Goal: Task Accomplishment & Management: Use online tool/utility

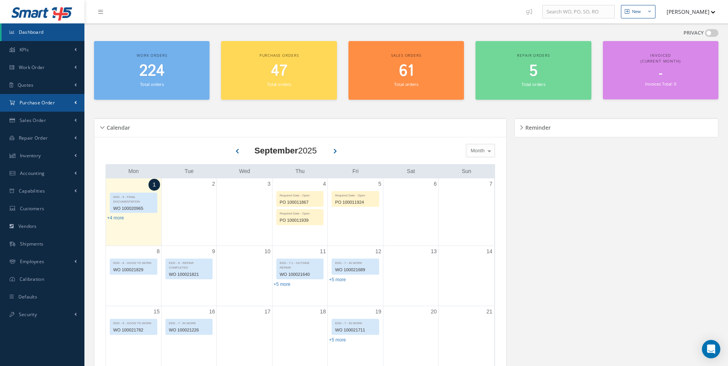
click at [53, 102] on span "Purchase Order" at bounding box center [37, 102] width 35 height 7
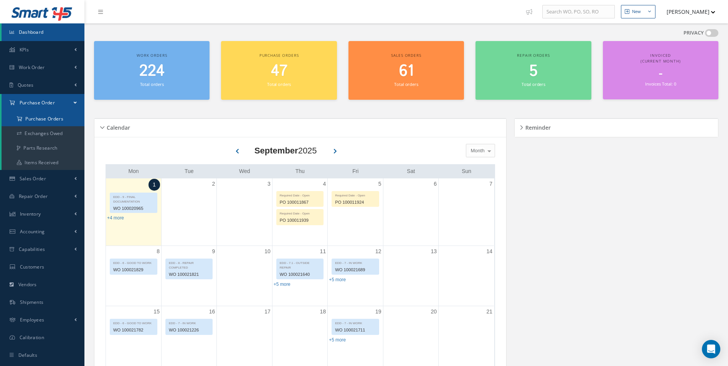
click at [46, 117] on a=1&status_id=2&status_id=3&status_id=5&collapsedFilters"] "Purchase Orders" at bounding box center [43, 119] width 83 height 15
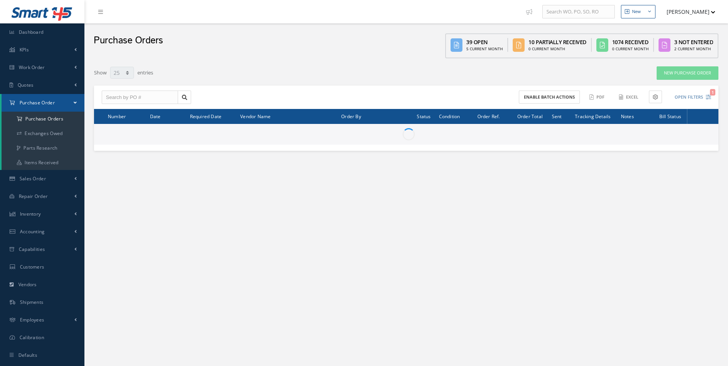
select select "25"
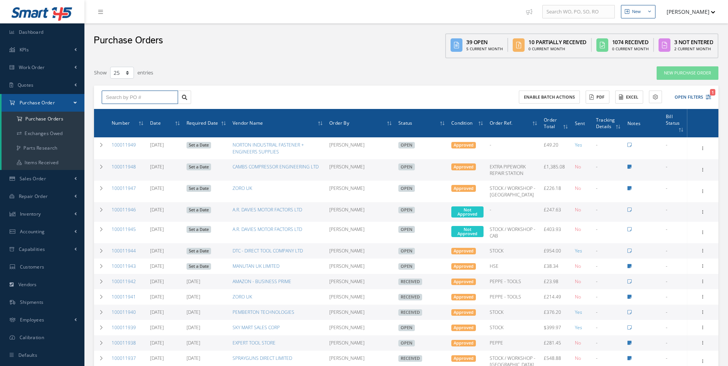
click at [130, 99] on input "text" at bounding box center [140, 98] width 76 height 14
paste input "100011827"
type input "100011827"
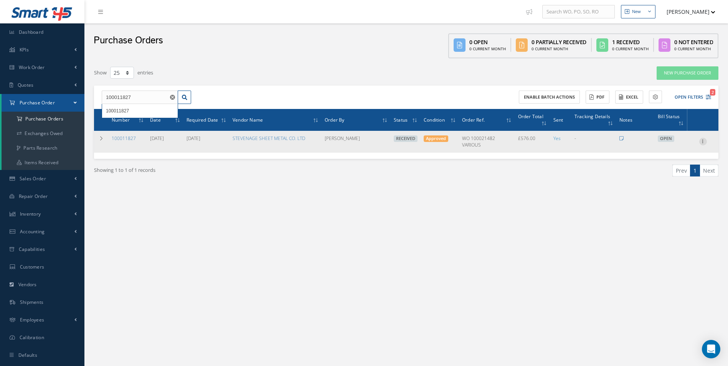
click at [703, 141] on icon at bounding box center [703, 141] width 8 height 6
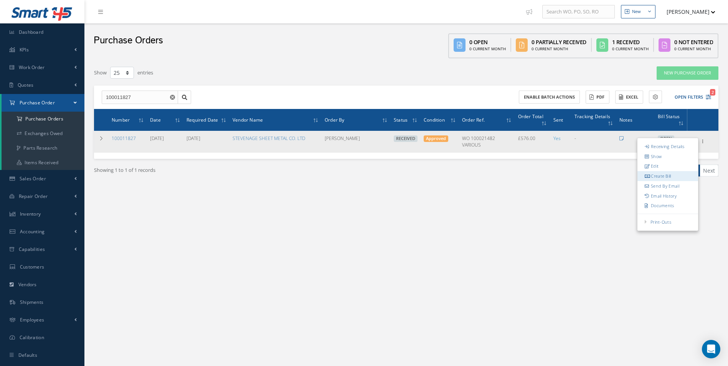
click at [672, 176] on link "Create Bill" at bounding box center [667, 177] width 61 height 10
type input "96.00"
type input "0.00"
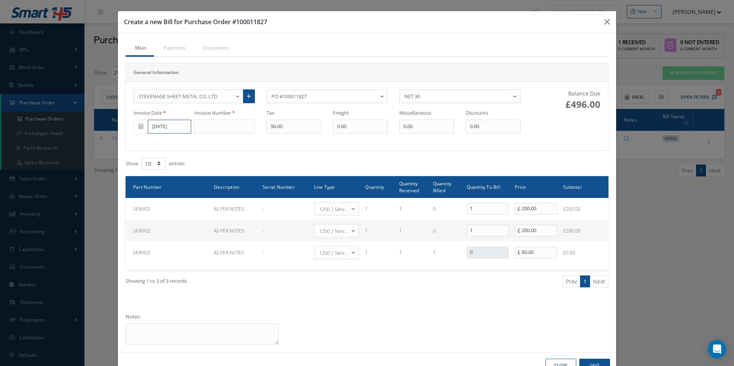
click at [184, 125] on input "[DATE]" at bounding box center [169, 127] width 43 height 14
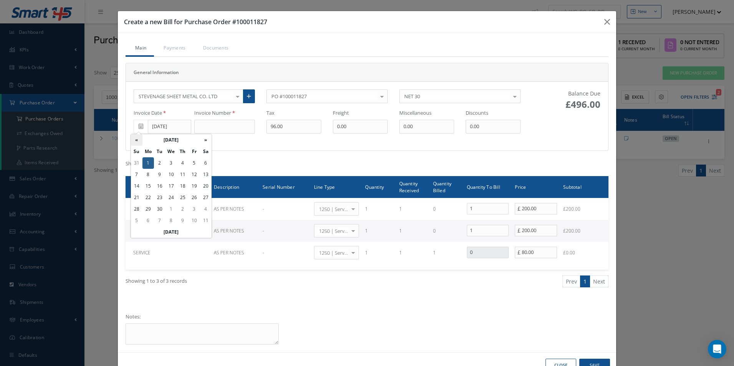
click at [136, 138] on th "«" at bounding box center [137, 140] width 12 height 12
click at [191, 162] on td "1" at bounding box center [194, 163] width 12 height 12
type input "[DATE]"
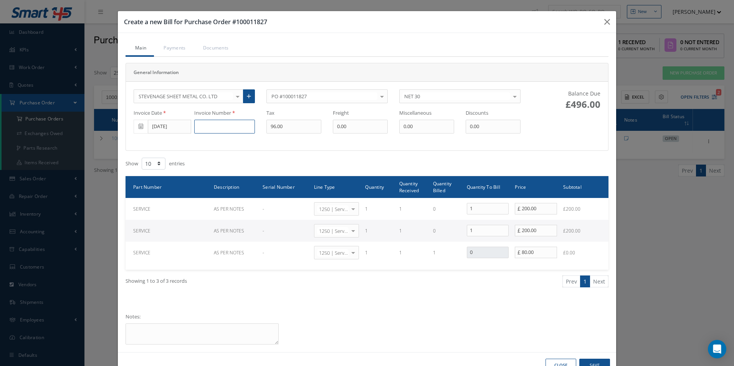
click at [214, 129] on input at bounding box center [224, 127] width 61 height 14
type input "151808"
type input "80"
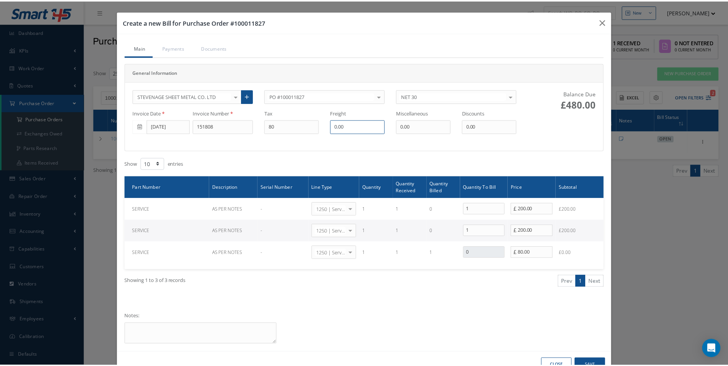
scroll to position [23, 0]
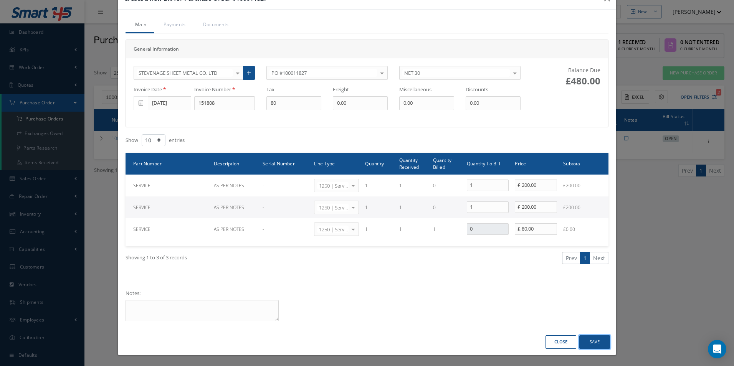
click at [595, 342] on button "Save" at bounding box center [594, 341] width 31 height 13
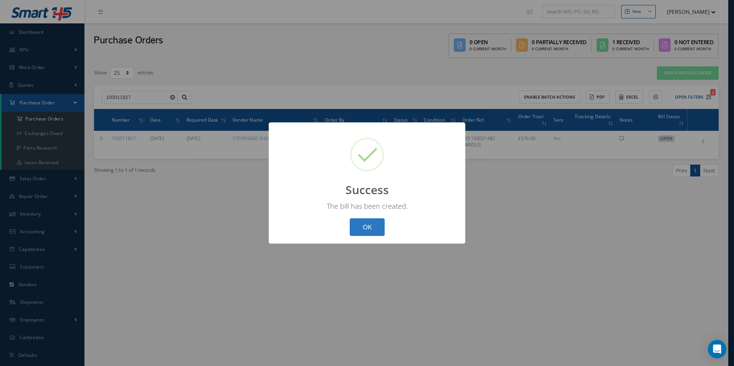
click at [369, 231] on button "OK" at bounding box center [367, 227] width 35 height 18
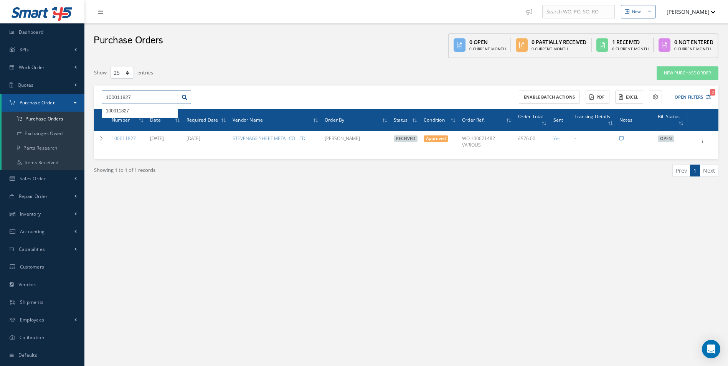
drag, startPoint x: 148, startPoint y: 96, endPoint x: 29, endPoint y: 96, distance: 119.3
click at [31, 96] on div "Smart 145 Dashboard KPIs Work Order Accounting Work Order Work Order Work Order…" at bounding box center [364, 191] width 728 height 382
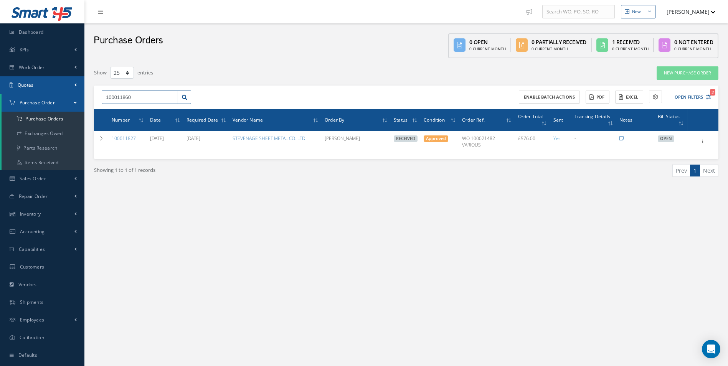
type input "100011860"
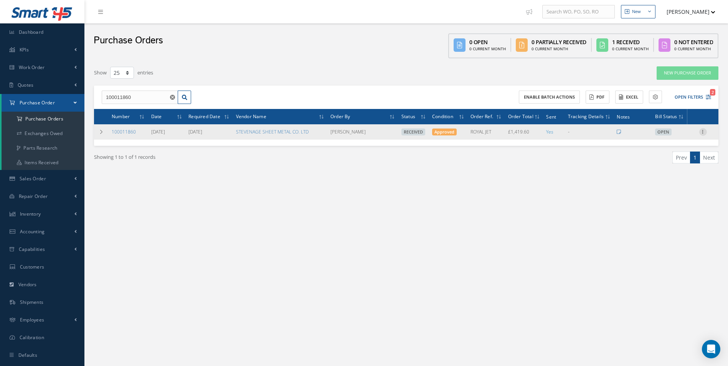
click at [705, 132] on icon at bounding box center [703, 131] width 8 height 6
click at [669, 166] on link "Create Bill" at bounding box center [667, 167] width 61 height 10
type input "236.60"
type input "0.00"
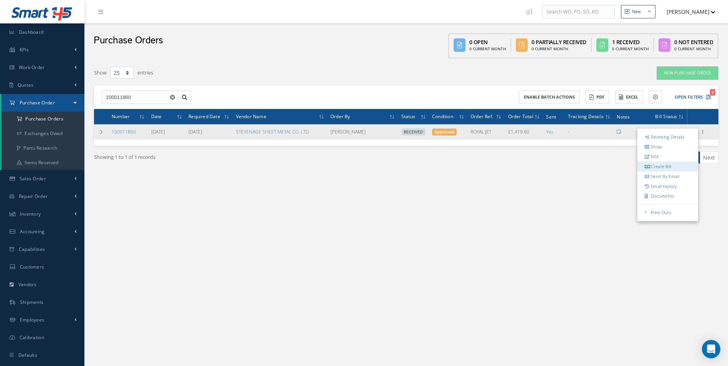
type input "0.00"
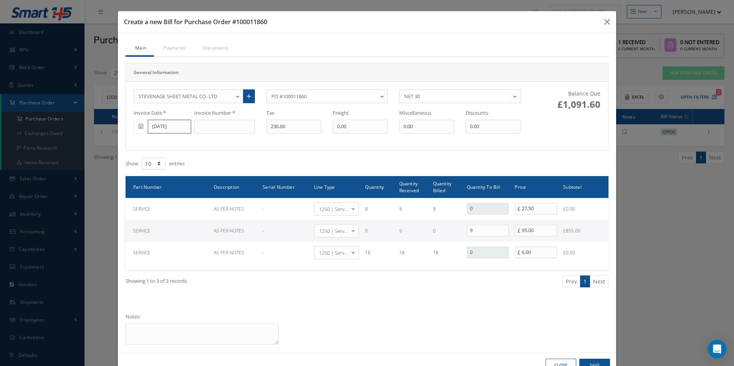
click at [163, 127] on input "[DATE]" at bounding box center [169, 127] width 43 height 14
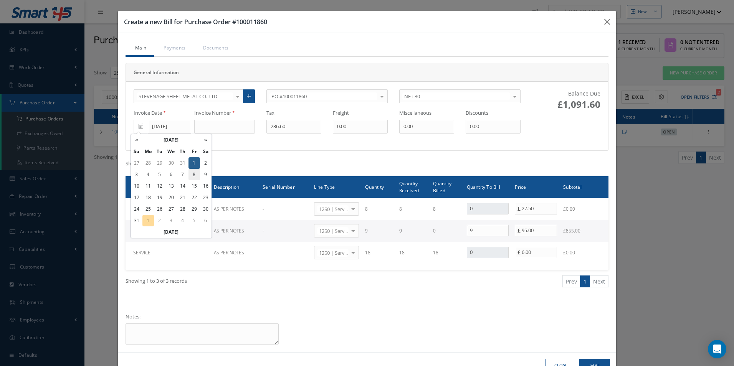
click at [191, 175] on td "8" at bounding box center [194, 175] width 12 height 12
type input "[DATE]"
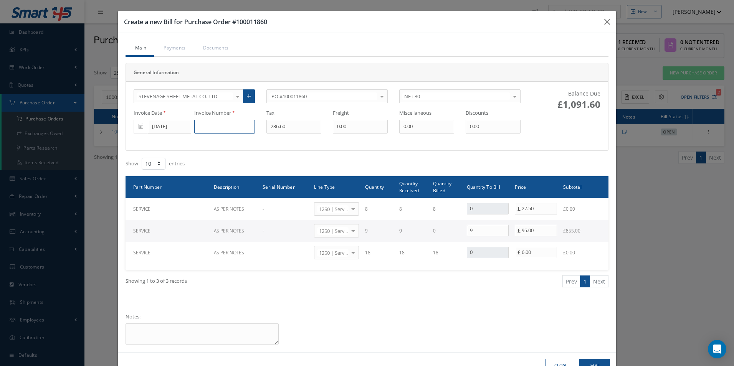
click at [205, 129] on input at bounding box center [224, 127] width 61 height 14
type input "151962"
type input "171"
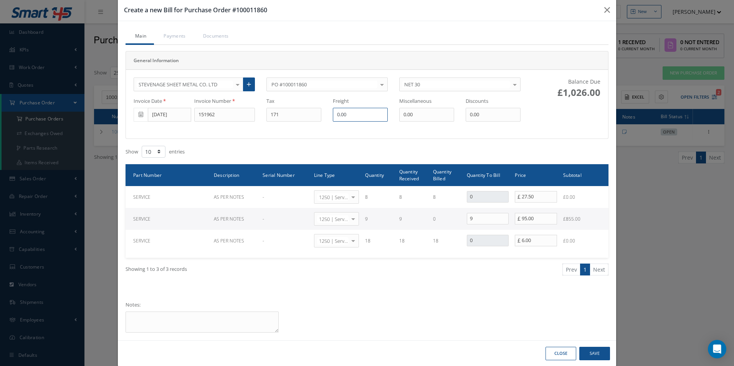
scroll to position [23, 0]
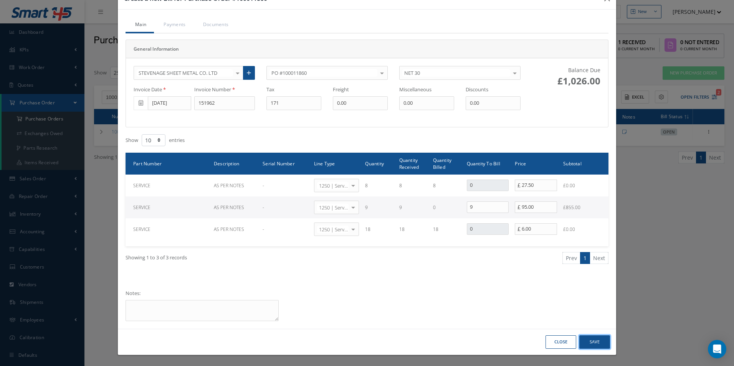
click at [593, 336] on button "Save" at bounding box center [594, 341] width 31 height 13
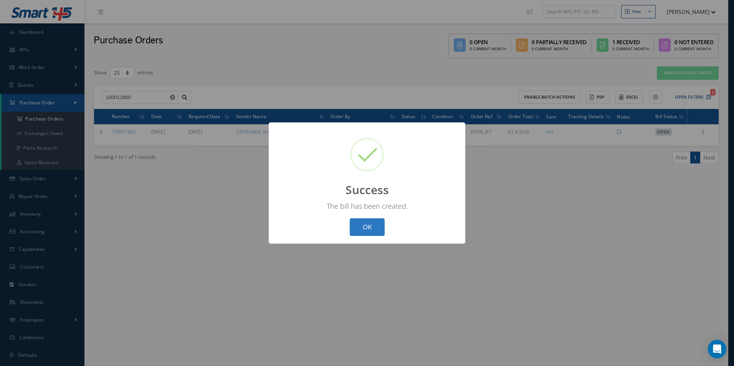
click at [363, 228] on button "OK" at bounding box center [367, 227] width 35 height 18
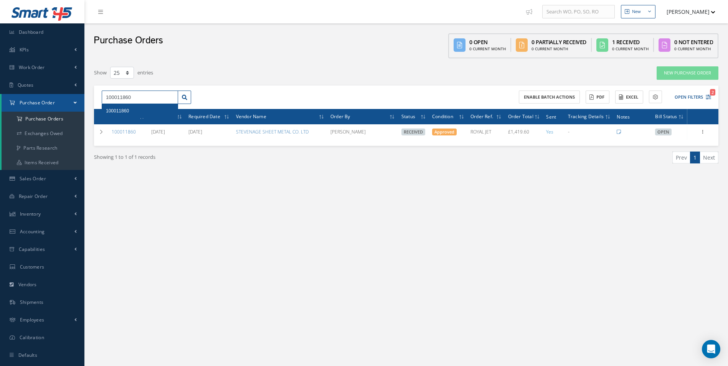
drag, startPoint x: 156, startPoint y: 101, endPoint x: 0, endPoint y: 109, distance: 156.4
click at [0, 109] on html "Smart 145 Dashboard KPIs Work Order Accounting Work Order Work Order Work Order…" at bounding box center [364, 183] width 728 height 366
click at [693, 99] on button "Open Filters 2" at bounding box center [689, 97] width 43 height 13
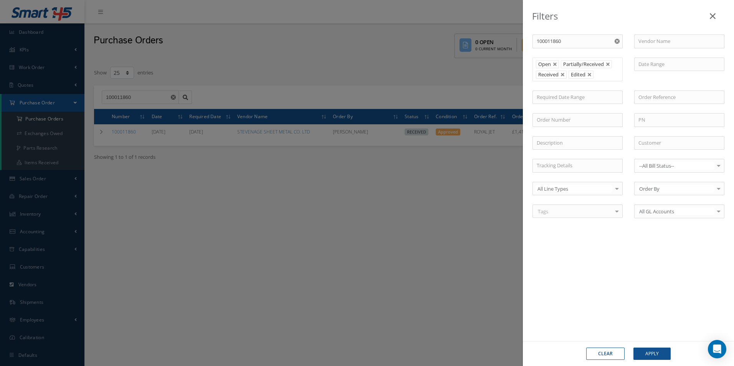
click at [616, 43] on use "Reset" at bounding box center [616, 41] width 5 height 5
click at [652, 44] on input "text" at bounding box center [679, 42] width 90 height 14
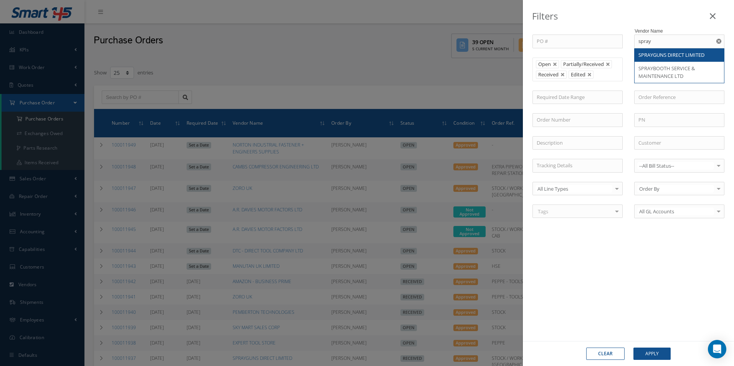
click at [662, 58] on span "SPRAYGUNS DIRECT LIMITED" at bounding box center [671, 54] width 66 height 7
type input "SPRAYGUNS DIRECT LIMITED"
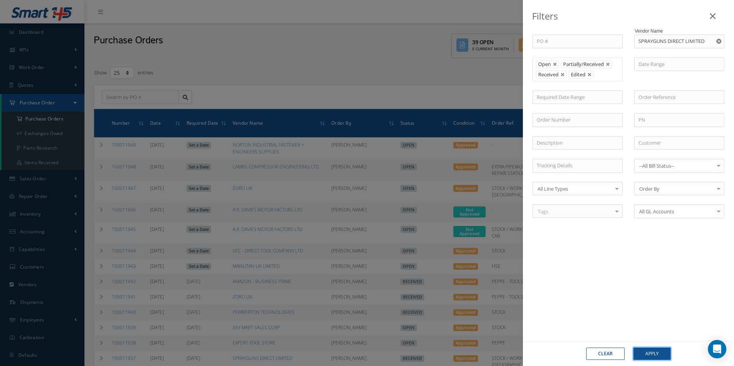
click at [663, 350] on button "Apply" at bounding box center [651, 354] width 37 height 12
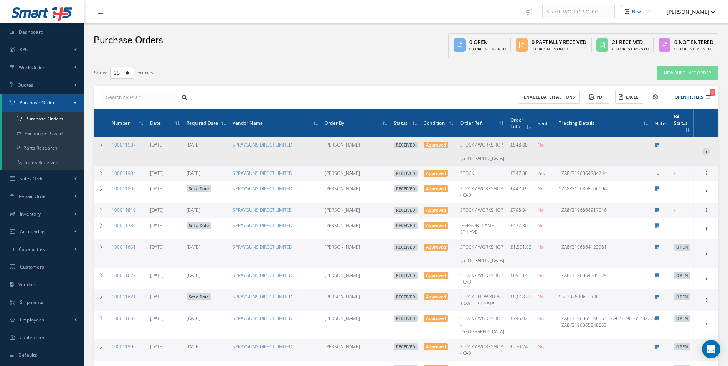
click at [703, 152] on icon at bounding box center [706, 151] width 8 height 6
click at [677, 184] on link "Create Bill" at bounding box center [670, 186] width 61 height 10
type input "91.48"
type input "0.00"
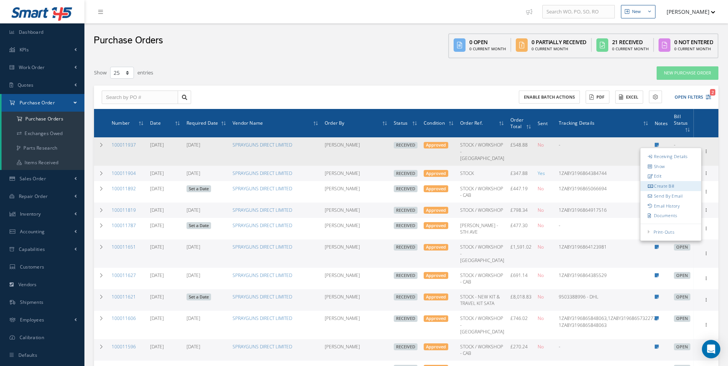
type input "0.00"
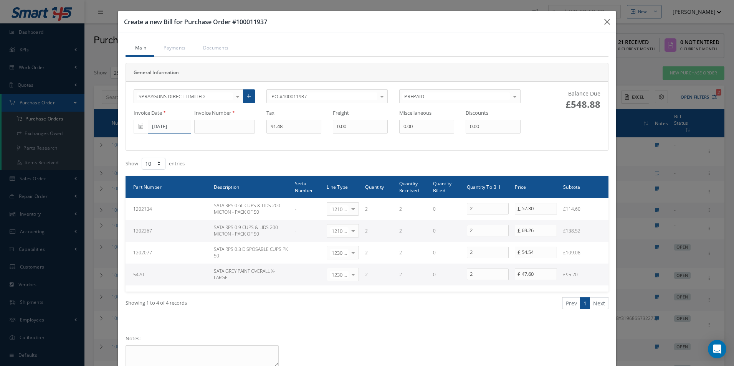
click at [177, 131] on input "[DATE]" at bounding box center [169, 127] width 43 height 14
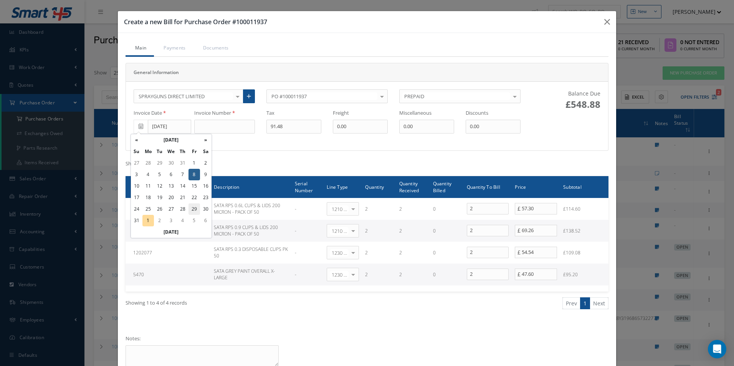
click at [190, 207] on td "29" at bounding box center [194, 209] width 12 height 12
type input "[DATE]"
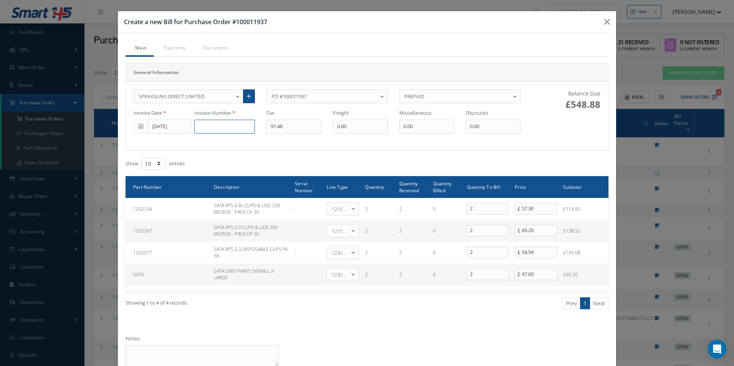
click at [210, 128] on input at bounding box center [224, 127] width 61 height 14
type input "412279-I"
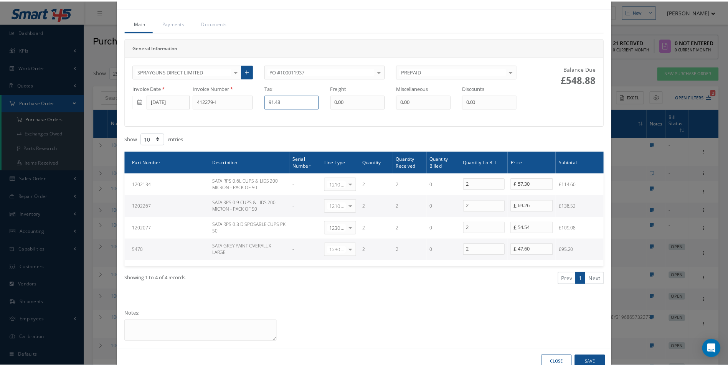
scroll to position [38, 0]
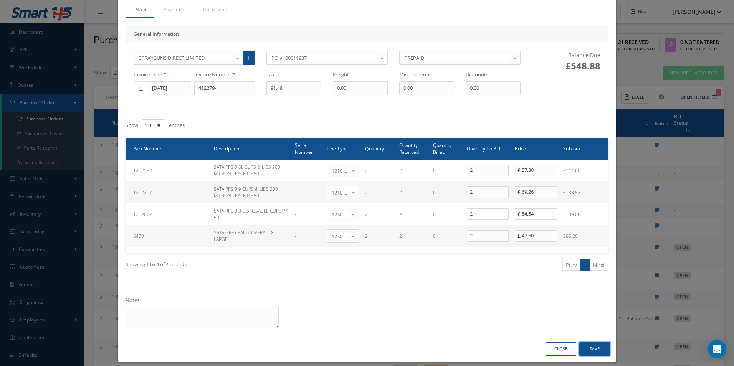
click at [591, 348] on button "Save" at bounding box center [594, 348] width 31 height 13
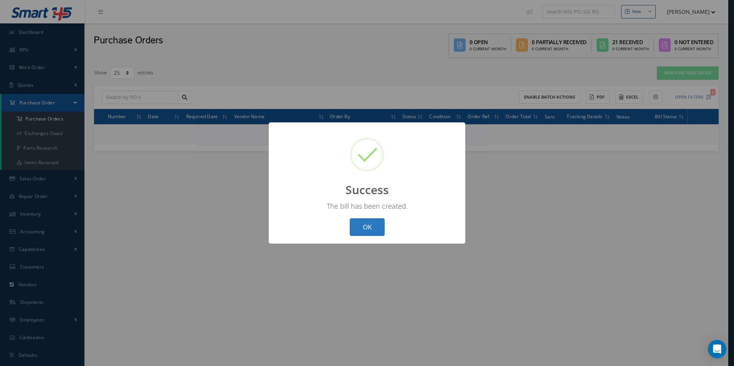
drag, startPoint x: 365, startPoint y: 229, endPoint x: 373, endPoint y: 228, distance: 9.0
click at [365, 229] on button "OK" at bounding box center [367, 227] width 35 height 18
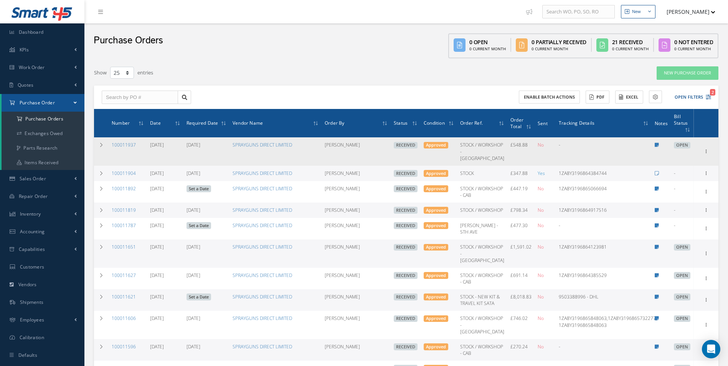
drag, startPoint x: 137, startPoint y: 146, endPoint x: 112, endPoint y: 149, distance: 25.2
click at [112, 149] on td "100011937" at bounding box center [128, 151] width 38 height 28
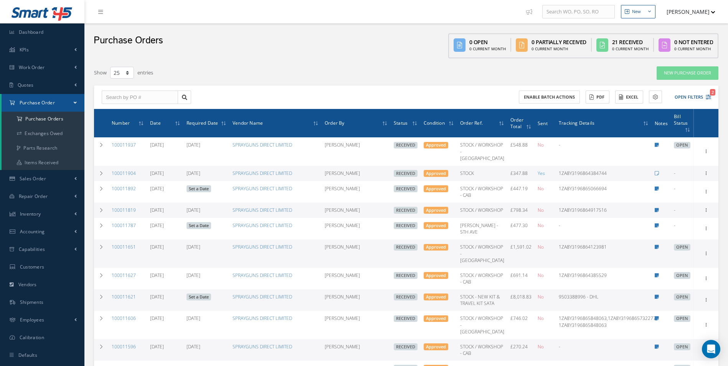
copy link "100011937"
click at [148, 94] on input "text" at bounding box center [140, 98] width 76 height 14
click at [44, 122] on a=1&status_id=2&status_id=3&status_id=5&collapsedFilters"] "Purchase Orders" at bounding box center [43, 119] width 83 height 15
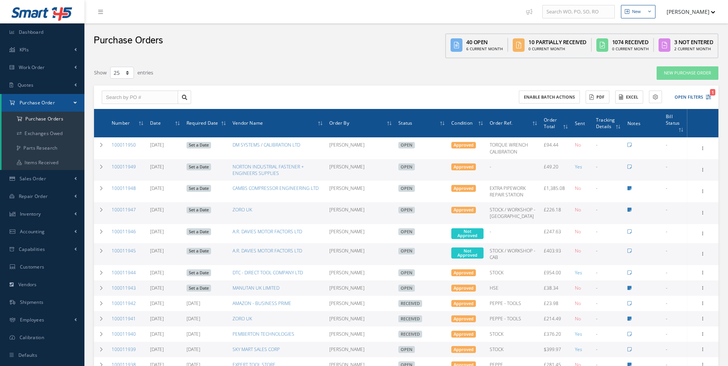
select select "25"
click at [128, 96] on input "text" at bounding box center [140, 98] width 76 height 14
type input "100011940"
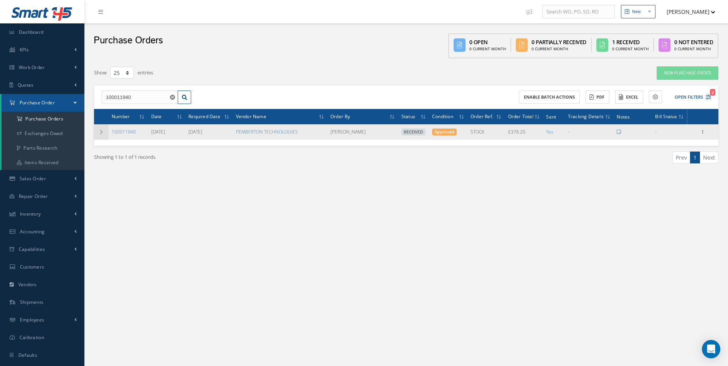
click at [100, 133] on icon at bounding box center [101, 132] width 5 height 5
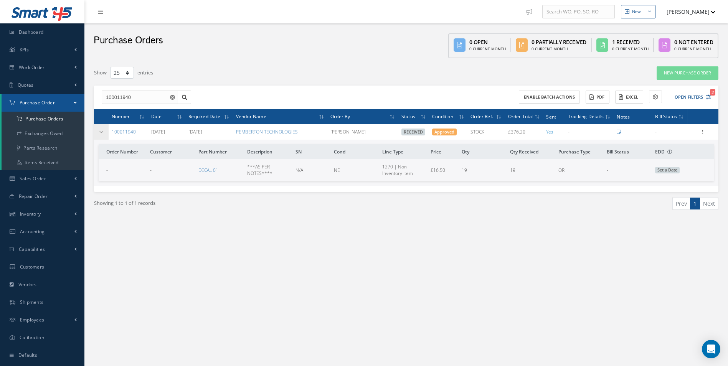
click at [104, 133] on icon at bounding box center [101, 132] width 5 height 5
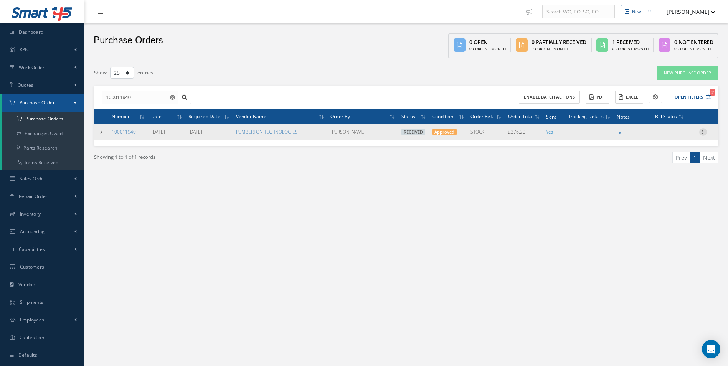
click at [704, 133] on icon at bounding box center [703, 131] width 8 height 6
click at [669, 168] on link "Create Bill" at bounding box center [667, 167] width 61 height 10
type input "62.70"
type input "0.00"
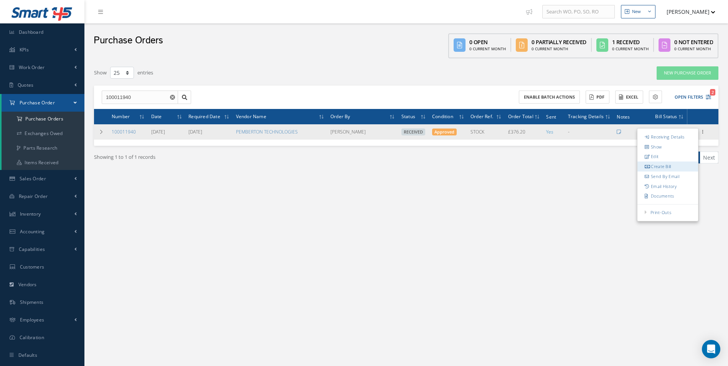
type input "0.00"
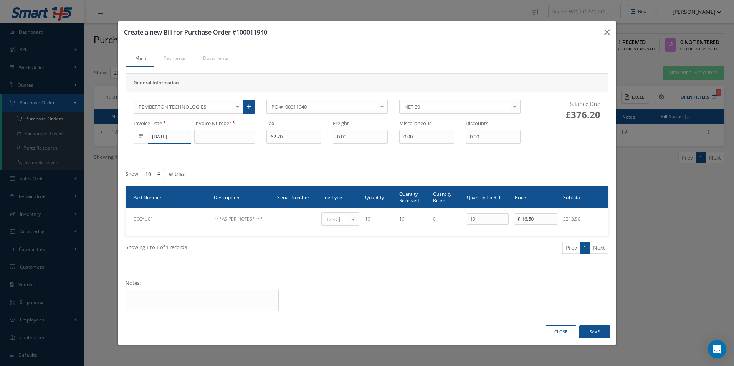
click at [164, 139] on input "[DATE]" at bounding box center [169, 137] width 43 height 14
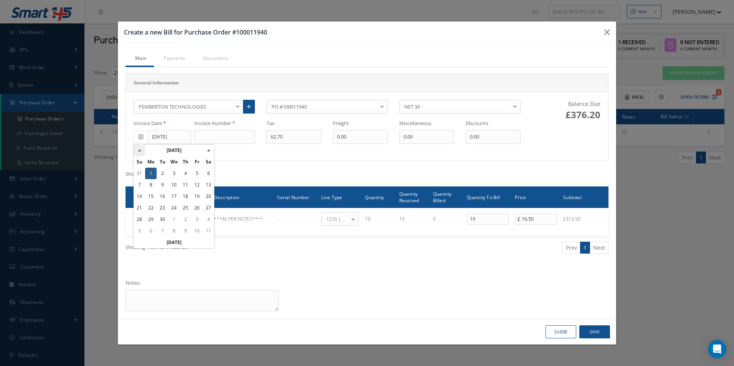
click at [139, 149] on th "«" at bounding box center [140, 151] width 12 height 12
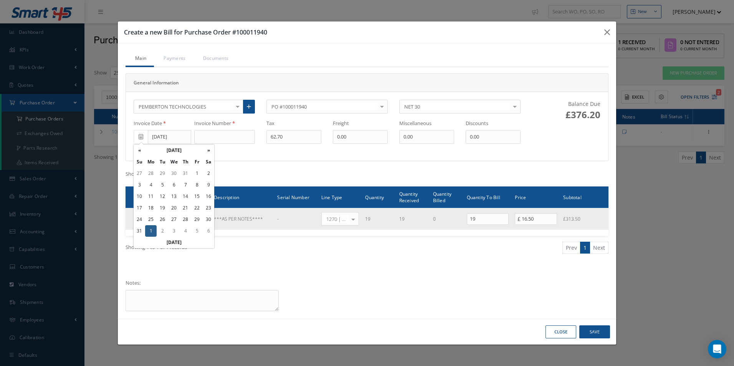
click at [176, 217] on td "27" at bounding box center [174, 220] width 12 height 12
type input "[DATE]"
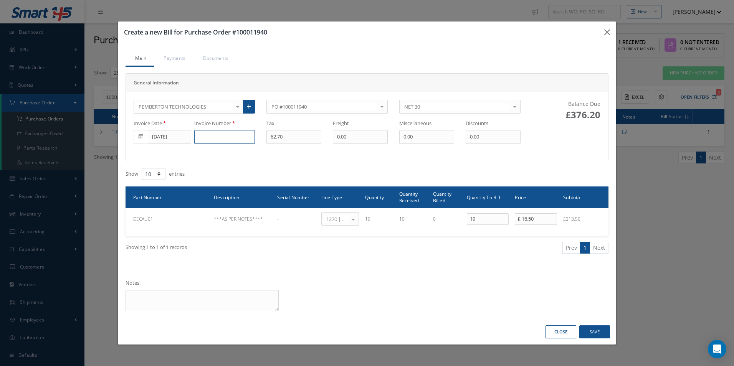
click at [209, 138] on input at bounding box center [224, 137] width 61 height 14
type input "6351"
type input "52.80"
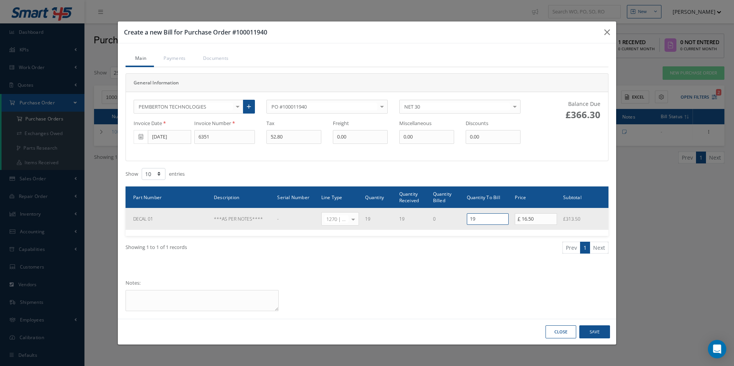
drag, startPoint x: 447, startPoint y: 216, endPoint x: 424, endPoint y: 215, distance: 23.0
click at [424, 215] on tr "DECAL 01 ***AS PER NOTES**** - 1270 | Non-Inventory Item Select General Ledger …" at bounding box center [366, 219] width 483 height 22
type input "16"
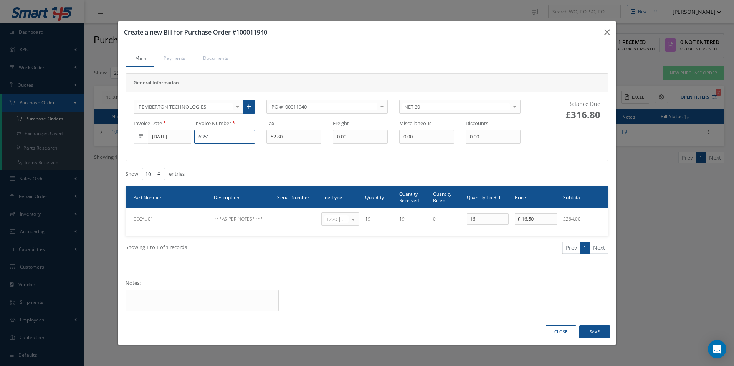
drag, startPoint x: 206, startPoint y: 141, endPoint x: 133, endPoint y: 141, distance: 72.5
click at [134, 141] on div "Invoice Date 08/27/2025 Invoice Number 6351 Tax 52.80 Freight 0.00 Miscellaneou…" at bounding box center [327, 132] width 398 height 24
click at [596, 331] on button "Save" at bounding box center [594, 331] width 31 height 13
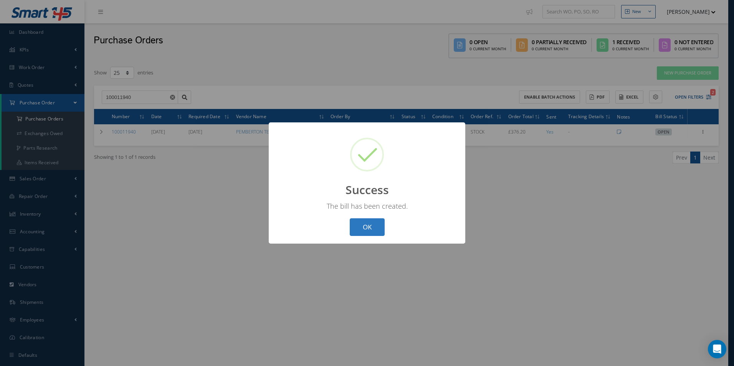
click at [361, 228] on button "OK" at bounding box center [367, 227] width 35 height 18
